Goal: Navigation & Orientation: Find specific page/section

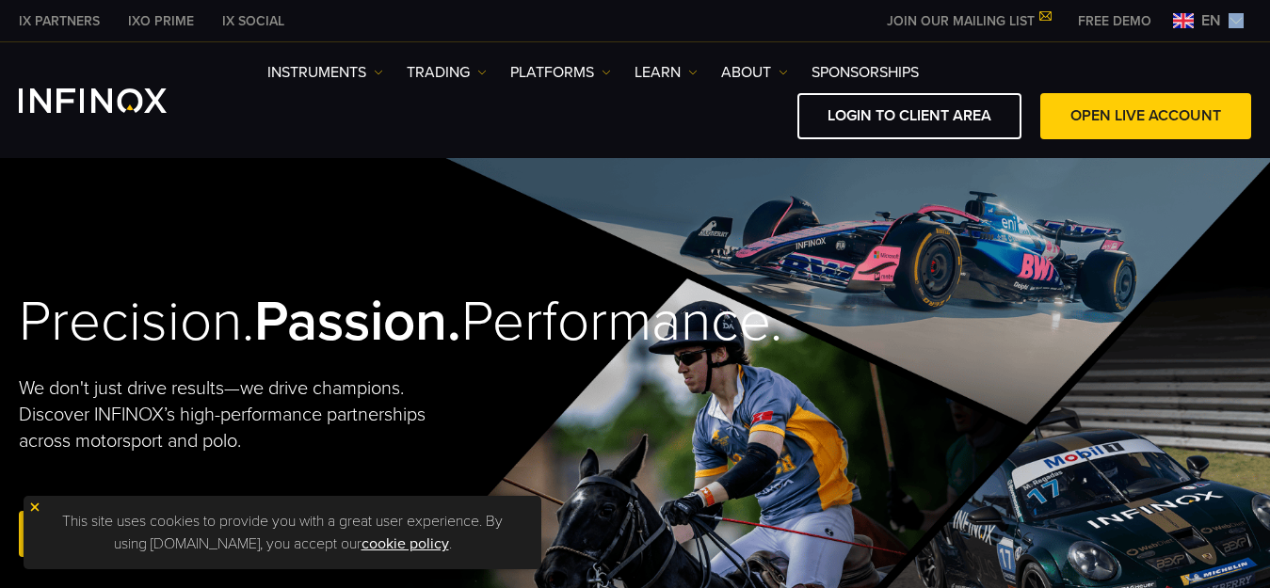
click at [1219, 24] on span "en" at bounding box center [1211, 20] width 35 height 23
click at [1229, 19] on img at bounding box center [1235, 20] width 15 height 15
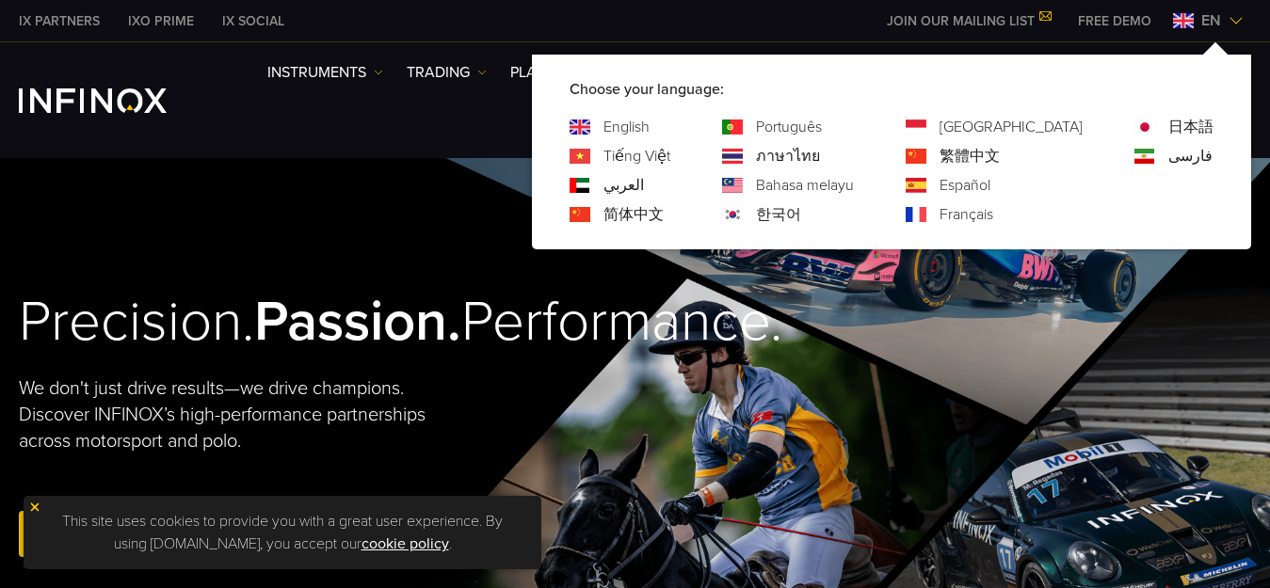
click at [822, 124] on link "Português" at bounding box center [789, 127] width 66 height 23
